Goal: Information Seeking & Learning: Understand process/instructions

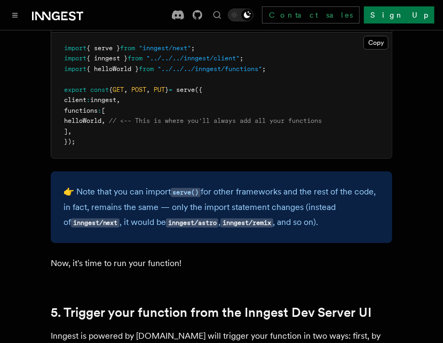
scroll to position [2260, 0]
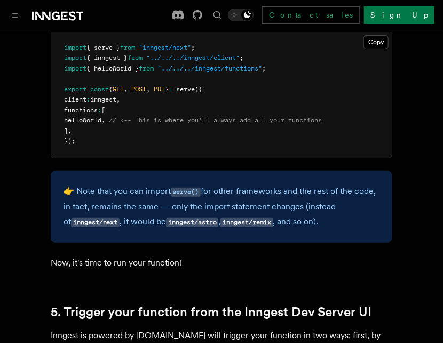
drag, startPoint x: 67, startPoint y: 178, endPoint x: 100, endPoint y: 174, distance: 33.4
click at [100, 184] on p "👉 Note that you can import serve() for other frameworks and the rest of the cod…" at bounding box center [222, 207] width 316 height 46
drag, startPoint x: 113, startPoint y: 177, endPoint x: 64, endPoint y: 177, distance: 49.1
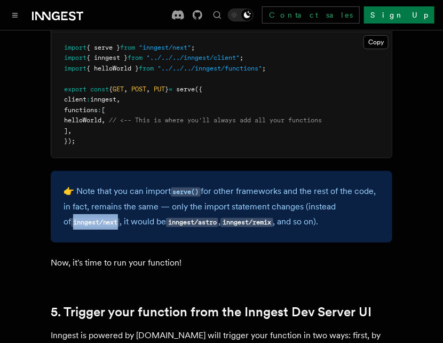
click at [64, 184] on p "👉 Note that you can import serve() for other frameworks and the rest of the cod…" at bounding box center [222, 207] width 316 height 46
click at [71, 218] on code "inngest/next" at bounding box center [95, 222] width 49 height 9
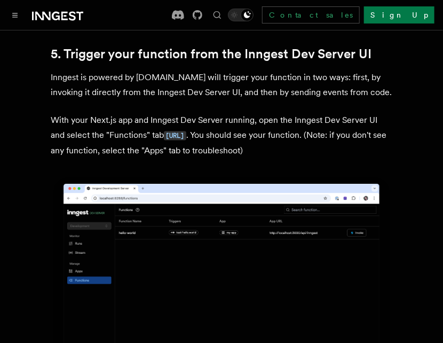
scroll to position [2518, 0]
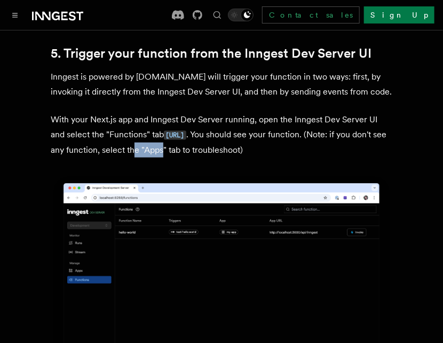
drag, startPoint x: 218, startPoint y: 106, endPoint x: 249, endPoint y: 103, distance: 30.6
click at [249, 112] on p "With your Next.js app and Inngest Dev Server running, open the Inngest Dev Serv…" at bounding box center [222, 134] width 342 height 45
drag, startPoint x: 269, startPoint y: 105, endPoint x: 237, endPoint y: 115, distance: 33.4
click at [237, 115] on p "With your Next.js app and Inngest Dev Server running, open the Inngest Dev Serv…" at bounding box center [222, 134] width 342 height 45
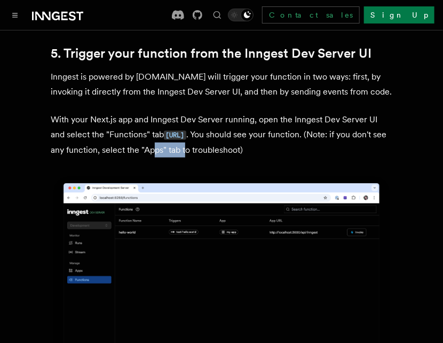
click at [237, 115] on p "With your Next.js app and Inngest Dev Server running, open the Inngest Dev Serv…" at bounding box center [222, 134] width 342 height 45
drag, startPoint x: 249, startPoint y: 107, endPoint x: 226, endPoint y: 109, distance: 23.1
click at [226, 112] on p "With your Next.js app and Inngest Dev Server running, open the Inngest Dev Serv…" at bounding box center [222, 134] width 342 height 45
click at [250, 112] on p "With your Next.js app and Inngest Dev Server running, open the Inngest Dev Serv…" at bounding box center [222, 134] width 342 height 45
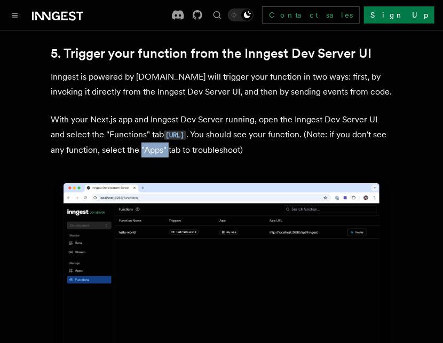
drag, startPoint x: 250, startPoint y: 106, endPoint x: 226, endPoint y: 108, distance: 23.6
click at [226, 112] on p "With your Next.js app and Inngest Dev Server running, open the Inngest Dev Serv…" at bounding box center [222, 134] width 342 height 45
click at [248, 112] on p "With your Next.js app and Inngest Dev Server running, open the Inngest Dev Serv…" at bounding box center [222, 134] width 342 height 45
click at [259, 112] on p "With your Next.js app and Inngest Dev Server running, open the Inngest Dev Serv…" at bounding box center [222, 134] width 342 height 45
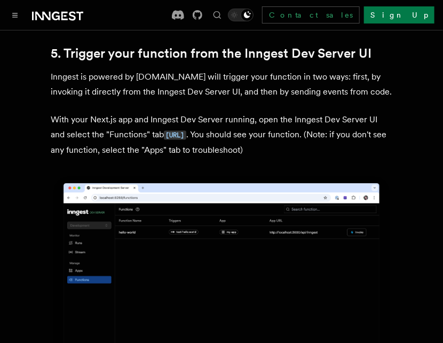
click at [281, 112] on p "With your Next.js app and Inngest Dev Server running, open the Inngest Dev Serv…" at bounding box center [222, 134] width 342 height 45
click at [239, 112] on p "With your Next.js app and Inngest Dev Server running, open the Inngest Dev Serv…" at bounding box center [222, 134] width 342 height 45
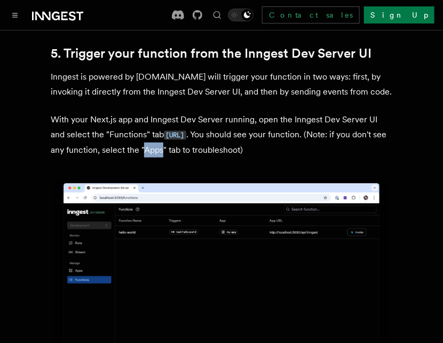
click at [239, 112] on p "With your Next.js app and Inngest Dev Server running, open the Inngest Dev Serv…" at bounding box center [222, 134] width 342 height 45
click at [250, 112] on p "With your Next.js app and Inngest Dev Server running, open the Inngest Dev Serv…" at bounding box center [222, 134] width 342 height 45
click at [238, 112] on p "With your Next.js app and Inngest Dev Server running, open the Inngest Dev Serv…" at bounding box center [222, 134] width 342 height 45
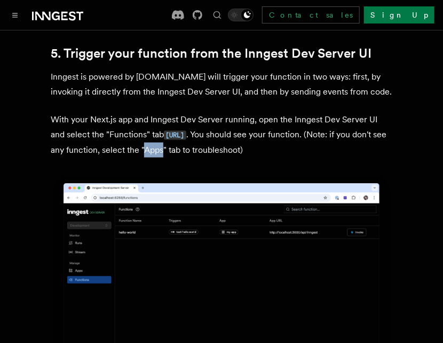
click at [238, 112] on p "With your Next.js app and Inngest Dev Server running, open the Inngest Dev Serv…" at bounding box center [222, 134] width 342 height 45
click at [262, 112] on p "With your Next.js app and Inngest Dev Server running, open the Inngest Dev Serv…" at bounding box center [222, 134] width 342 height 45
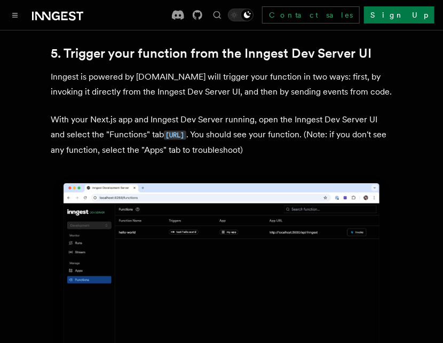
click at [273, 112] on p "With your Next.js app and Inngest Dev Server running, open the Inngest Dev Serv…" at bounding box center [222, 134] width 342 height 45
click at [297, 112] on p "With your Next.js app and Inngest Dev Server running, open the Inngest Dev Serv…" at bounding box center [222, 134] width 342 height 45
click at [258, 112] on p "With your Next.js app and Inngest Dev Server running, open the Inngest Dev Serv…" at bounding box center [222, 134] width 342 height 45
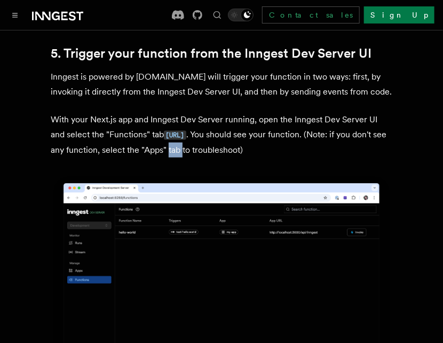
click at [258, 112] on p "With your Next.js app and Inngest Dev Server running, open the Inngest Dev Serv…" at bounding box center [222, 134] width 342 height 45
click at [273, 112] on p "With your Next.js app and Inngest Dev Server running, open the Inngest Dev Serv…" at bounding box center [222, 134] width 342 height 45
click at [291, 112] on p "With your Next.js app and Inngest Dev Server running, open the Inngest Dev Serv…" at bounding box center [222, 134] width 342 height 45
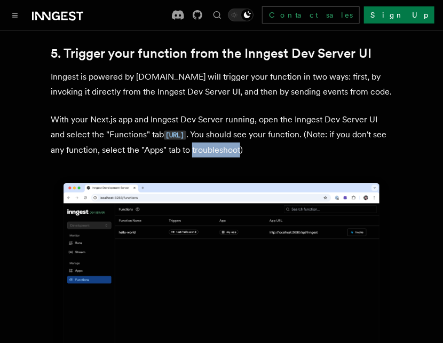
click at [312, 112] on p "With your Next.js app and Inngest Dev Server running, open the Inngest Dev Serv…" at bounding box center [222, 134] width 342 height 45
